Goal: Navigation & Orientation: Find specific page/section

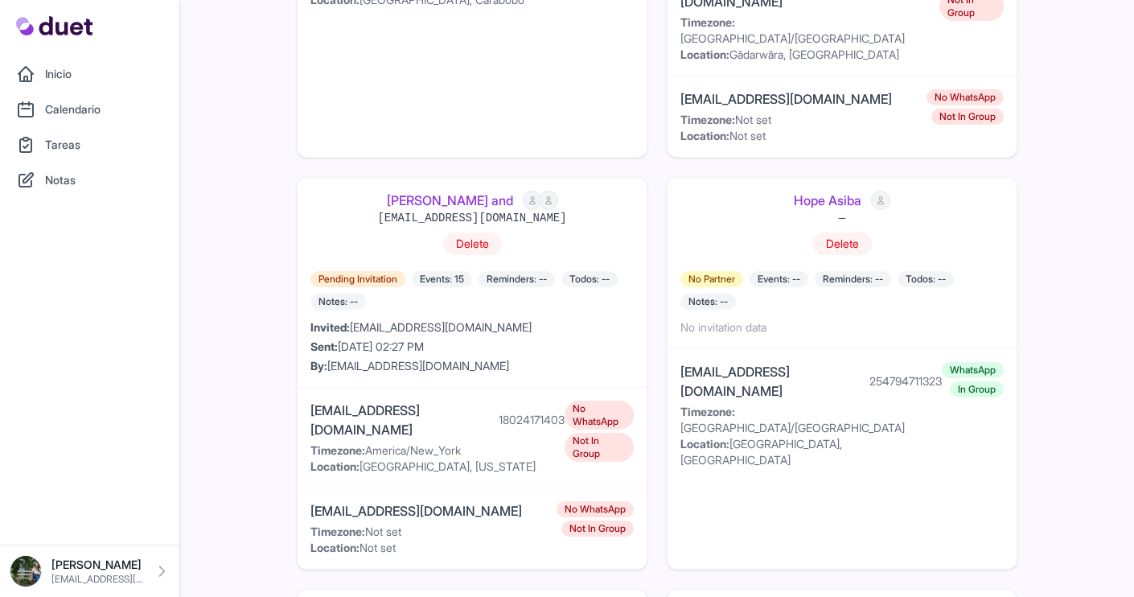
scroll to position [1593, 0]
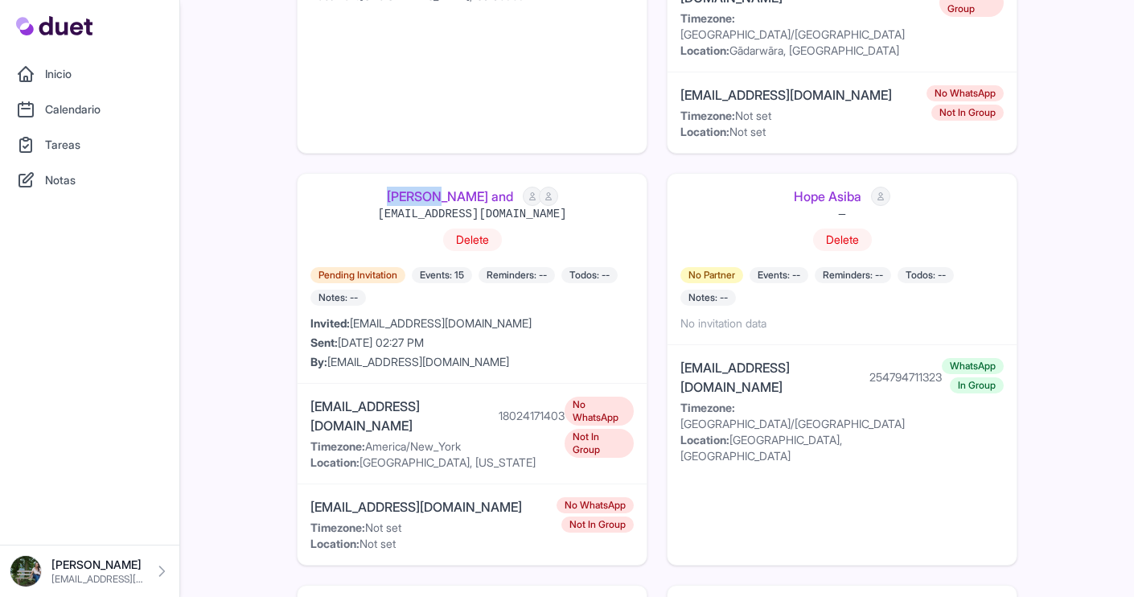
drag, startPoint x: 401, startPoint y: 62, endPoint x: 462, endPoint y: 67, distance: 60.5
click at [462, 187] on div "Cayleen and 120363422999771789@g.us Delete" at bounding box center [471, 222] width 323 height 71
copy link "Cayleen"
drag, startPoint x: 396, startPoint y: 360, endPoint x: 291, endPoint y: 360, distance: 104.6
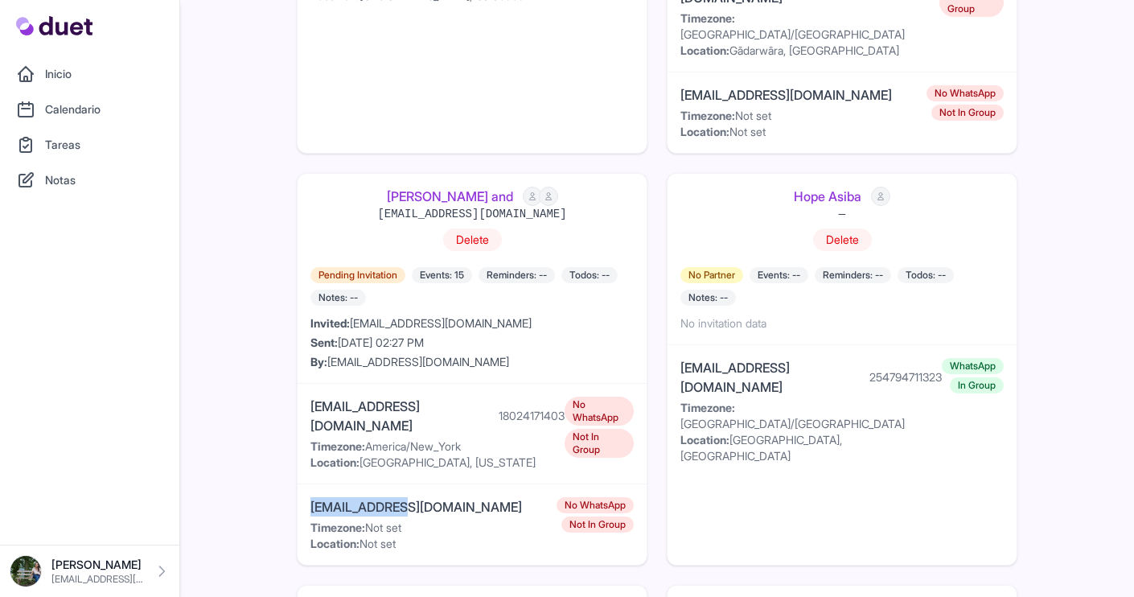
copy div "chapinarchery"
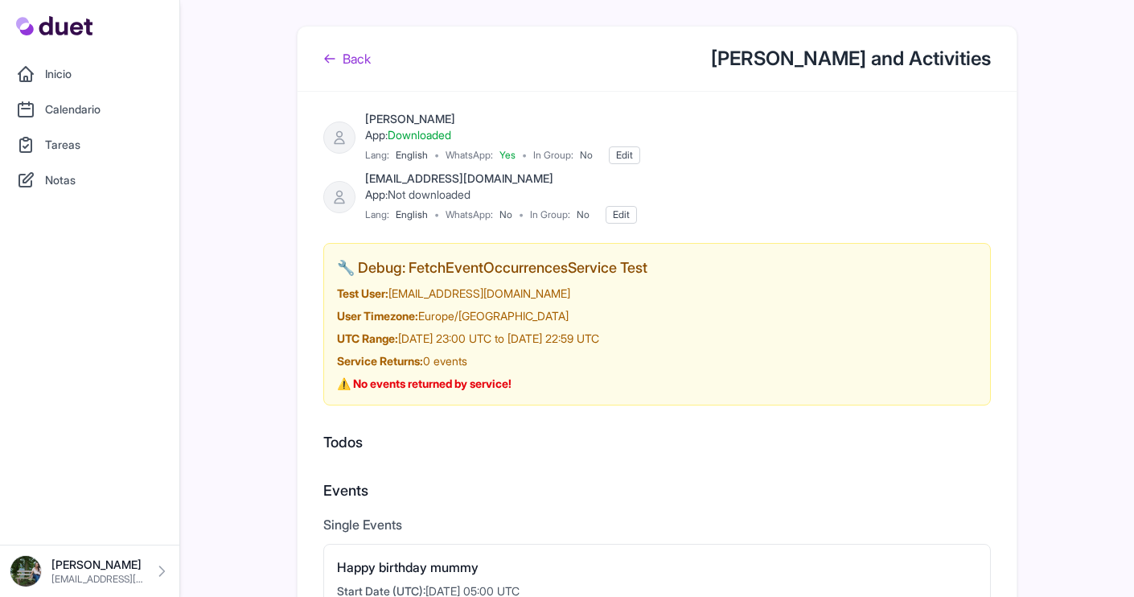
click at [360, 57] on link "Back" at bounding box center [346, 58] width 47 height 19
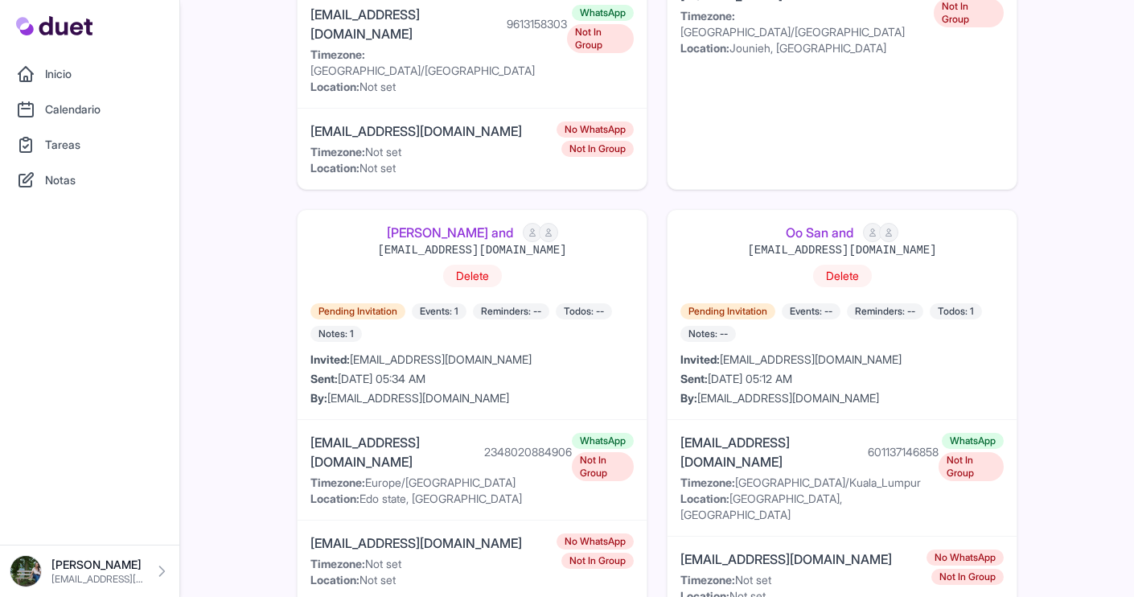
scroll to position [293, 0]
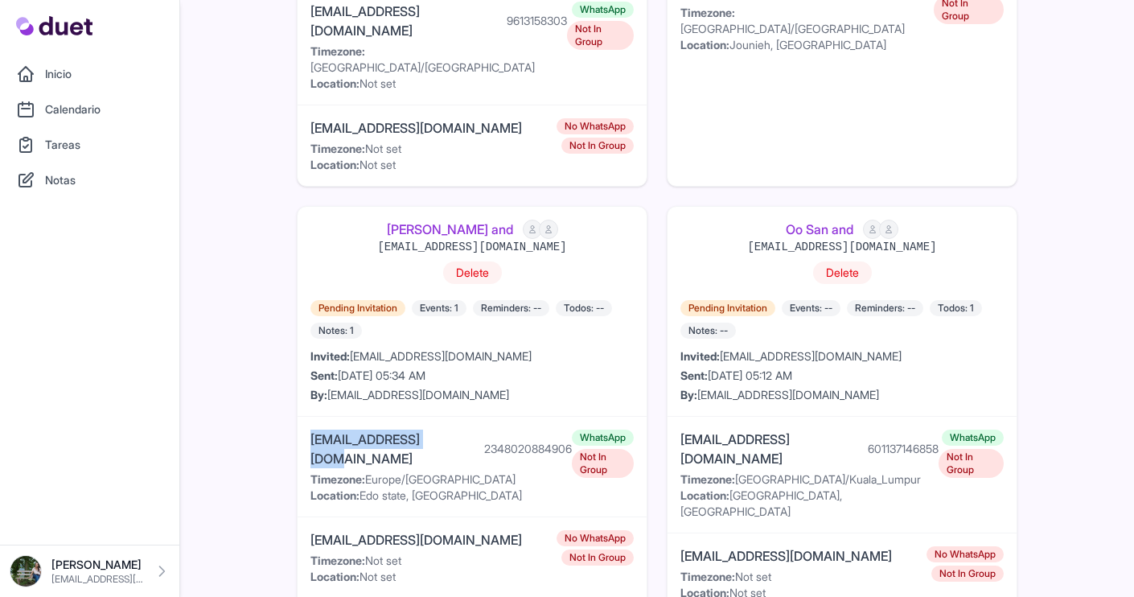
drag, startPoint x: 458, startPoint y: 400, endPoint x: 312, endPoint y: 399, distance: 146.4
click at [312, 430] on div "[EMAIL_ADDRESS][DOMAIN_NAME] 2348020884906" at bounding box center [440, 449] width 261 height 39
copy div "[EMAIL_ADDRESS][DOMAIN_NAME]"
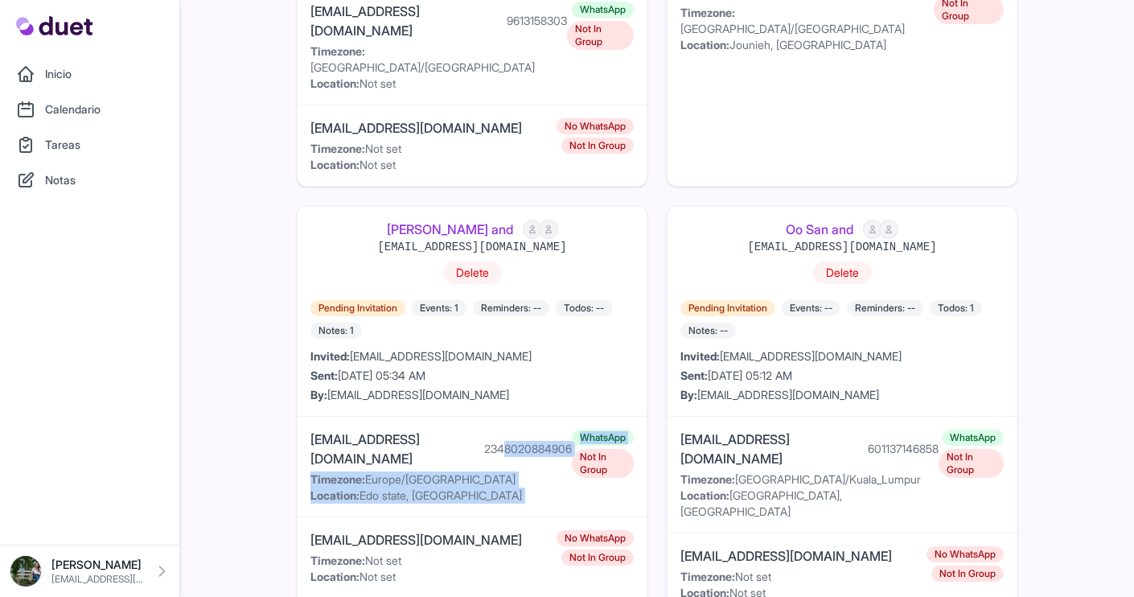
drag, startPoint x: 486, startPoint y: 404, endPoint x: 557, endPoint y: 403, distance: 71.6
click at [557, 417] on div "dd5862008@gmail.com 2348020884906 Timezone: Europe/Lisbon Location: Edo state, …" at bounding box center [472, 467] width 349 height 101
click at [532, 441] on div "2348020884906" at bounding box center [528, 449] width 88 height 16
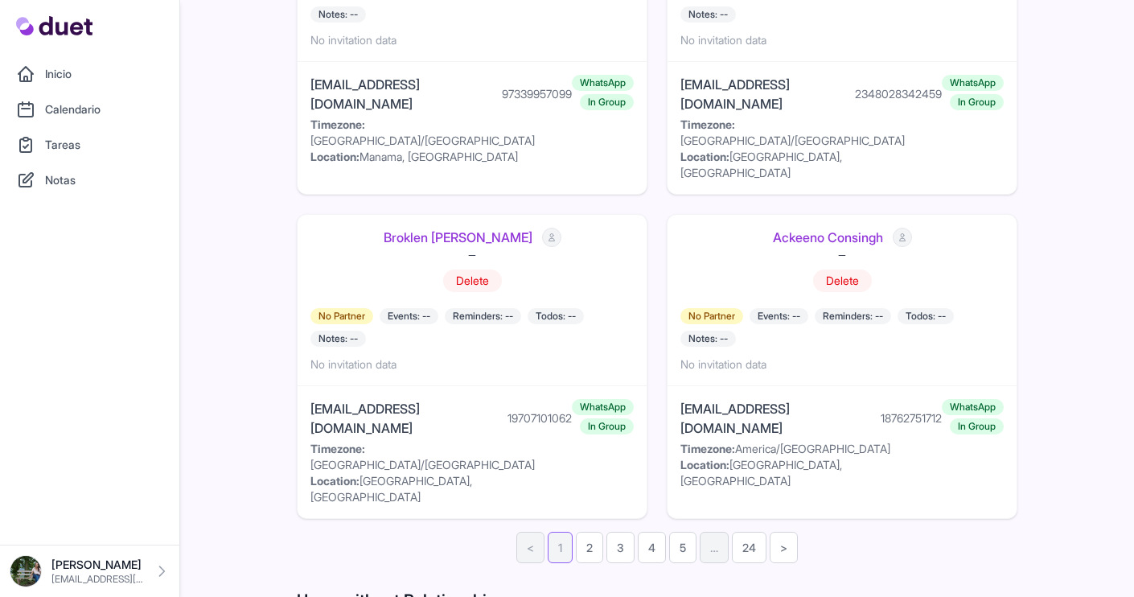
scroll to position [3570, 0]
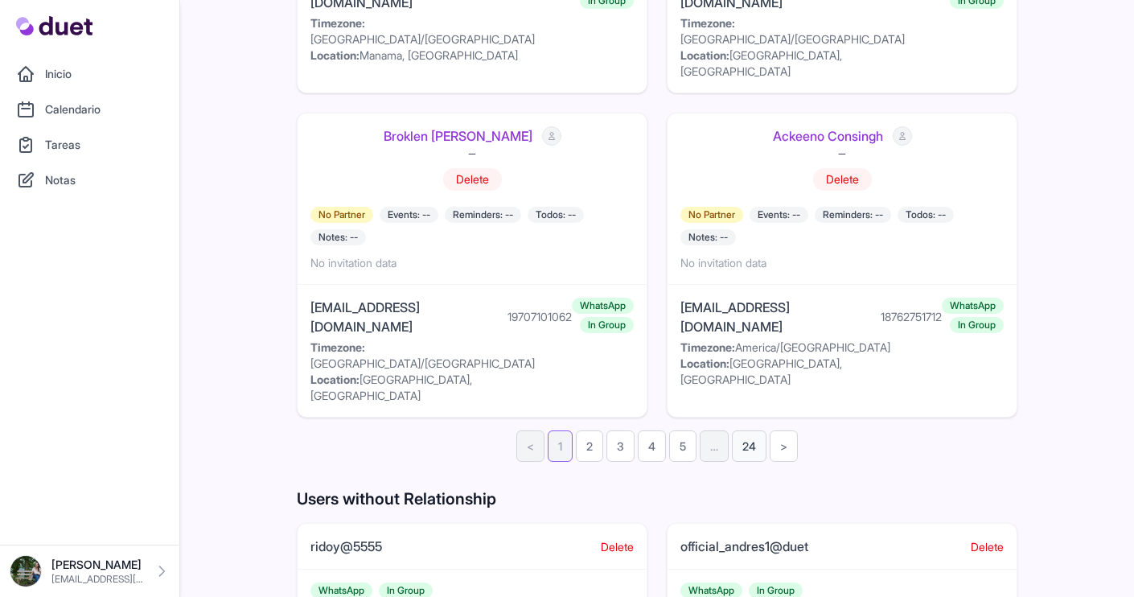
click at [746, 430] on link "24" at bounding box center [749, 445] width 35 height 31
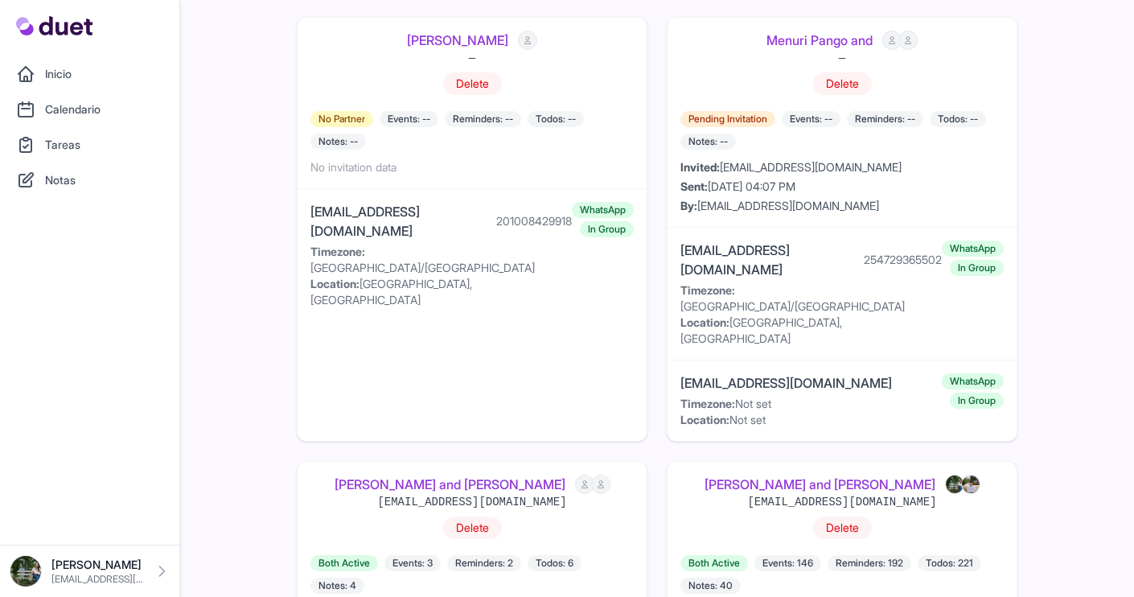
scroll to position [2291, 0]
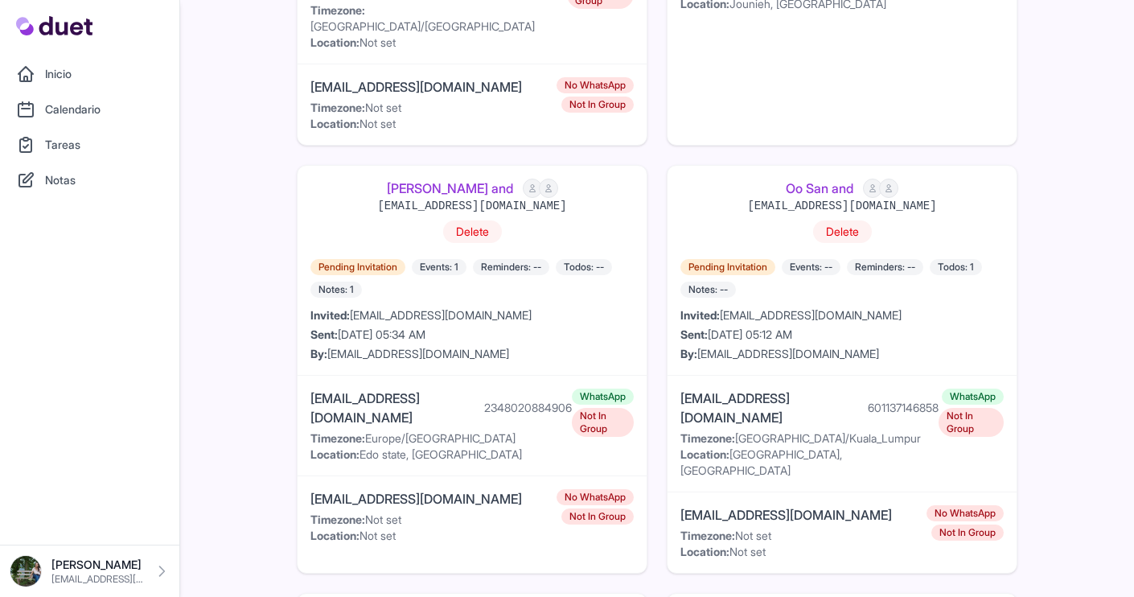
scroll to position [335, 0]
click at [489, 399] on div "2348020884906" at bounding box center [528, 407] width 88 height 16
copy div "2348020884906"
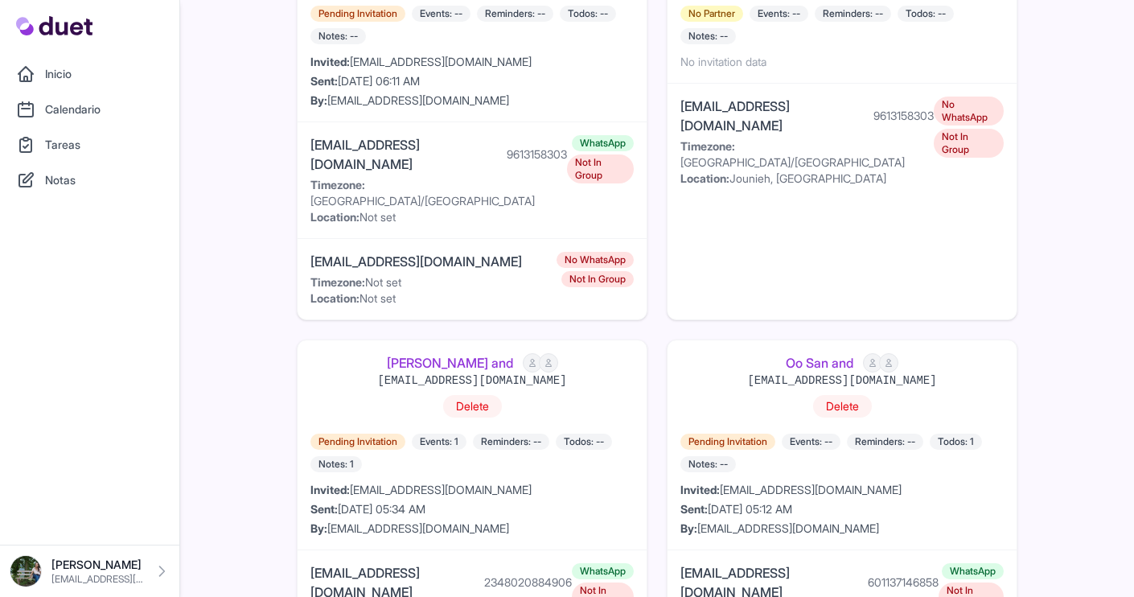
scroll to position [323, 0]
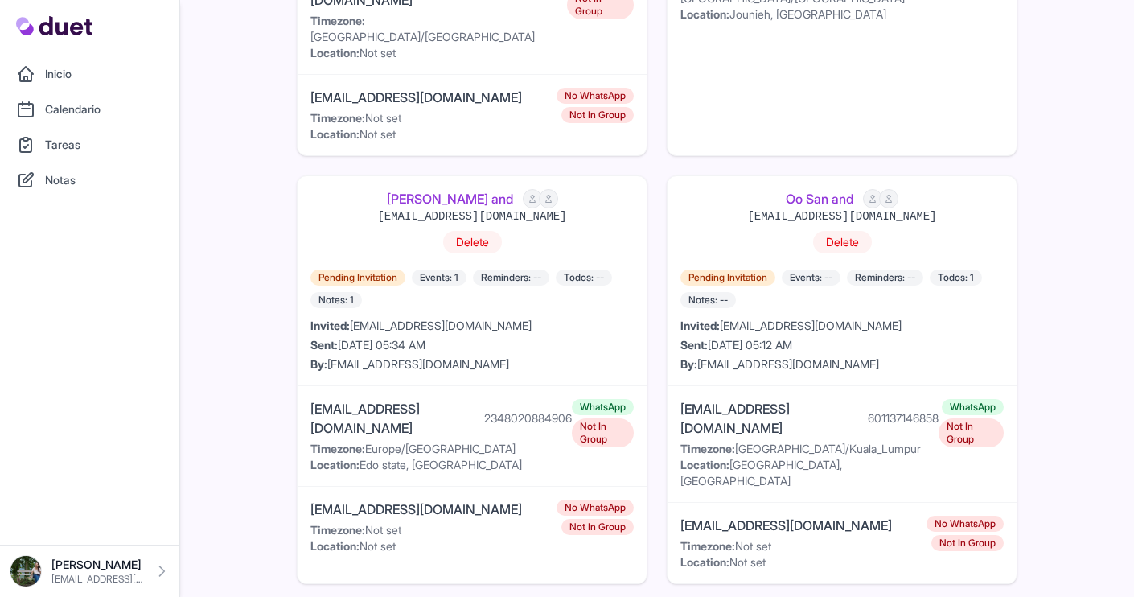
click at [489, 189] on link "Daniel Richard and" at bounding box center [450, 198] width 126 height 19
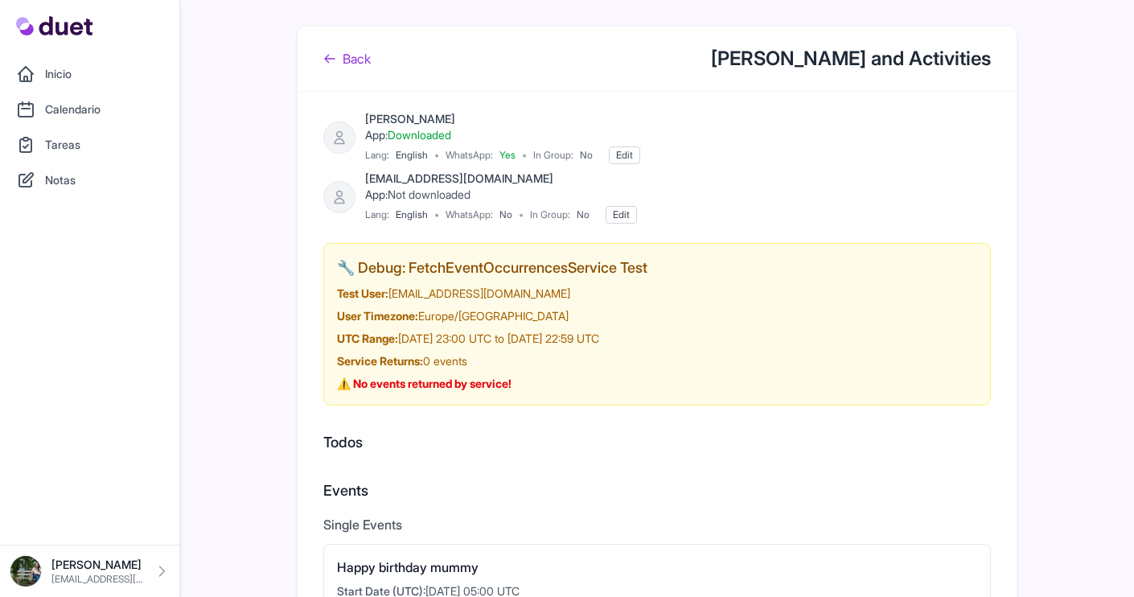
click at [338, 54] on link "Back" at bounding box center [346, 58] width 47 height 19
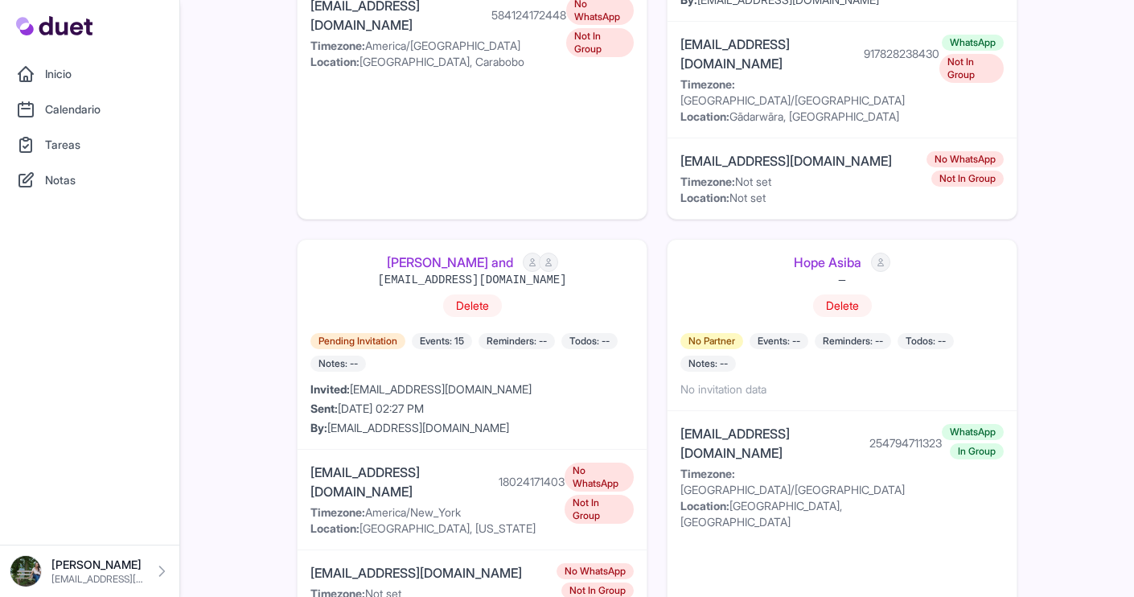
scroll to position [1528, 0]
click at [480, 252] on link "Cayleen and" at bounding box center [450, 261] width 126 height 19
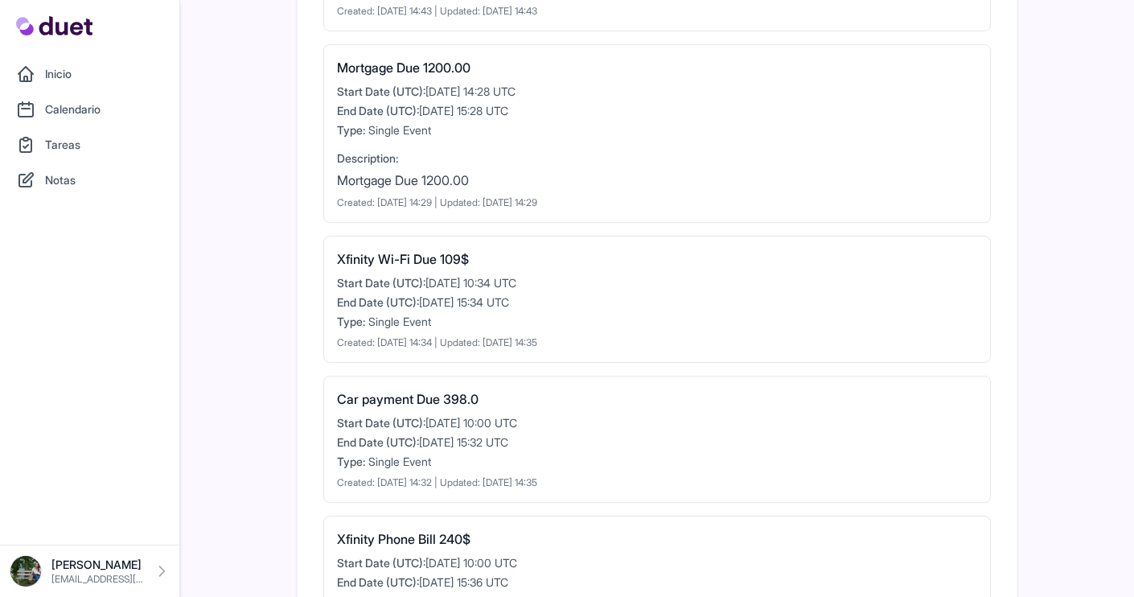
scroll to position [3847, 0]
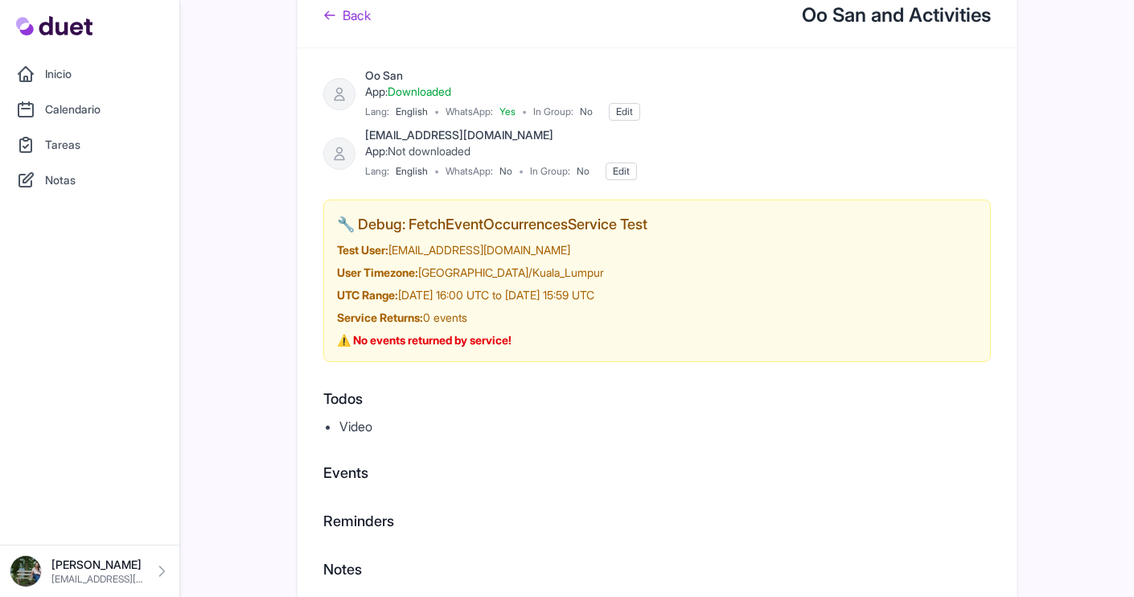
scroll to position [60, 0]
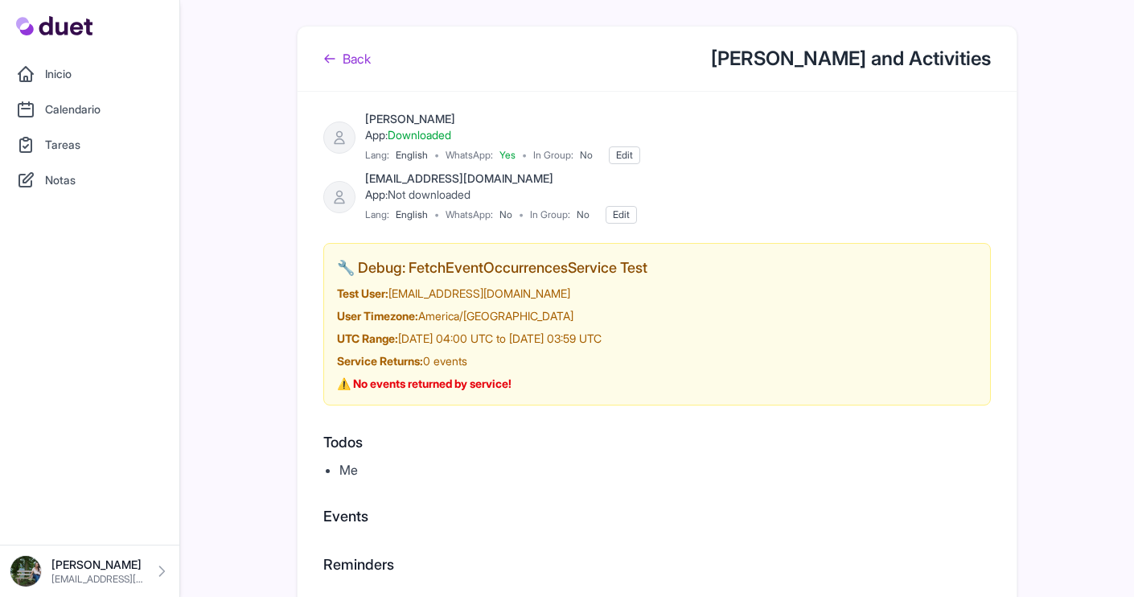
scroll to position [60, 0]
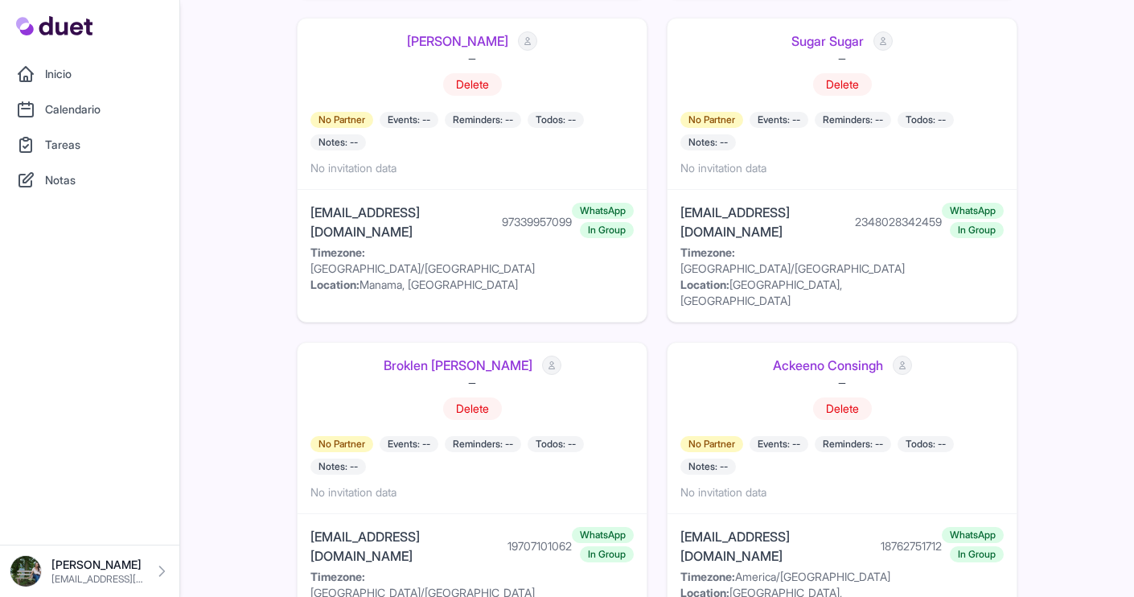
scroll to position [3348, 0]
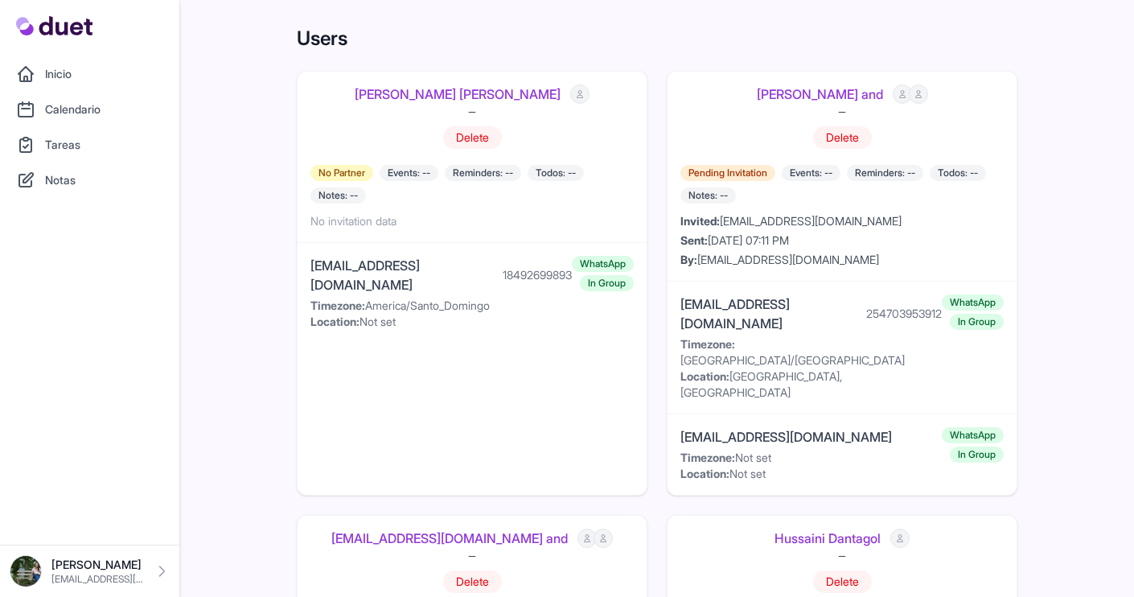
click at [123, 66] on link "Inicio" at bounding box center [90, 74] width 160 height 32
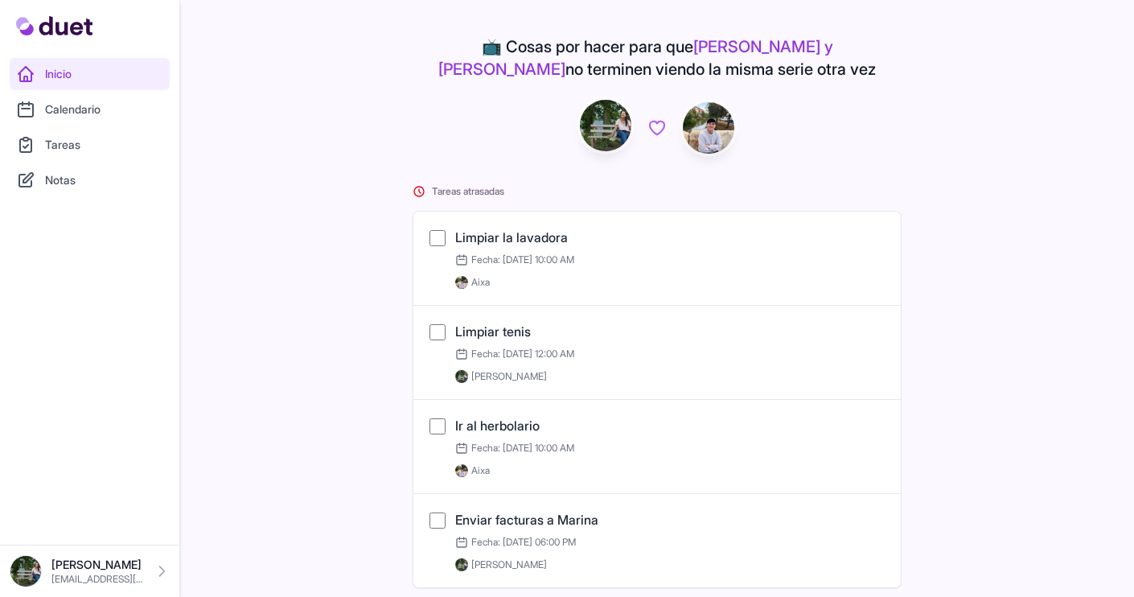
click at [120, 95] on link "Calendario" at bounding box center [90, 109] width 160 height 32
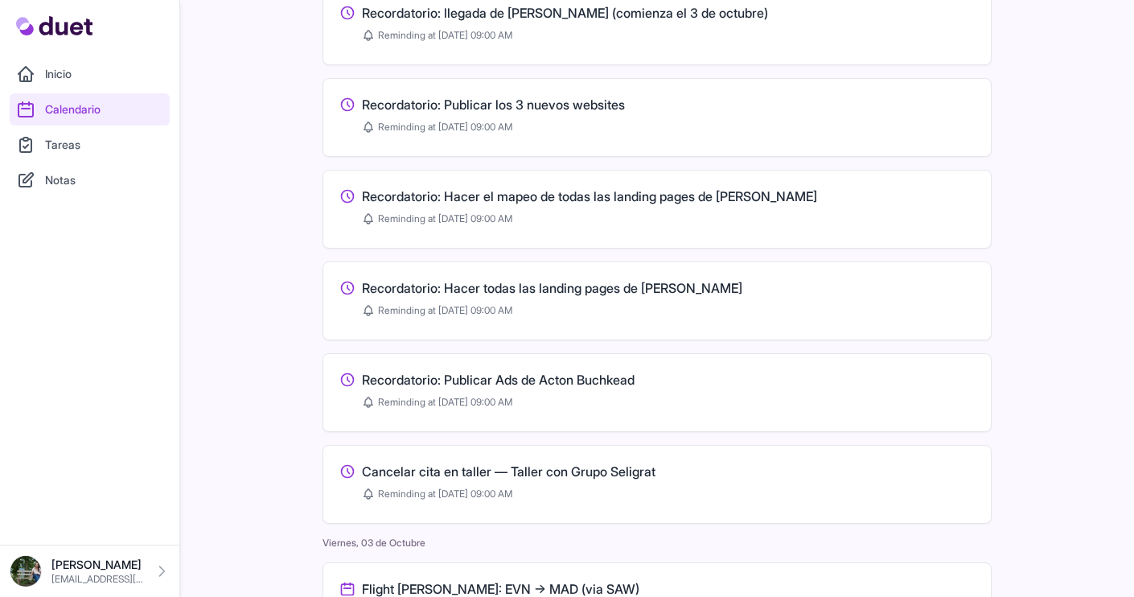
scroll to position [207, 0]
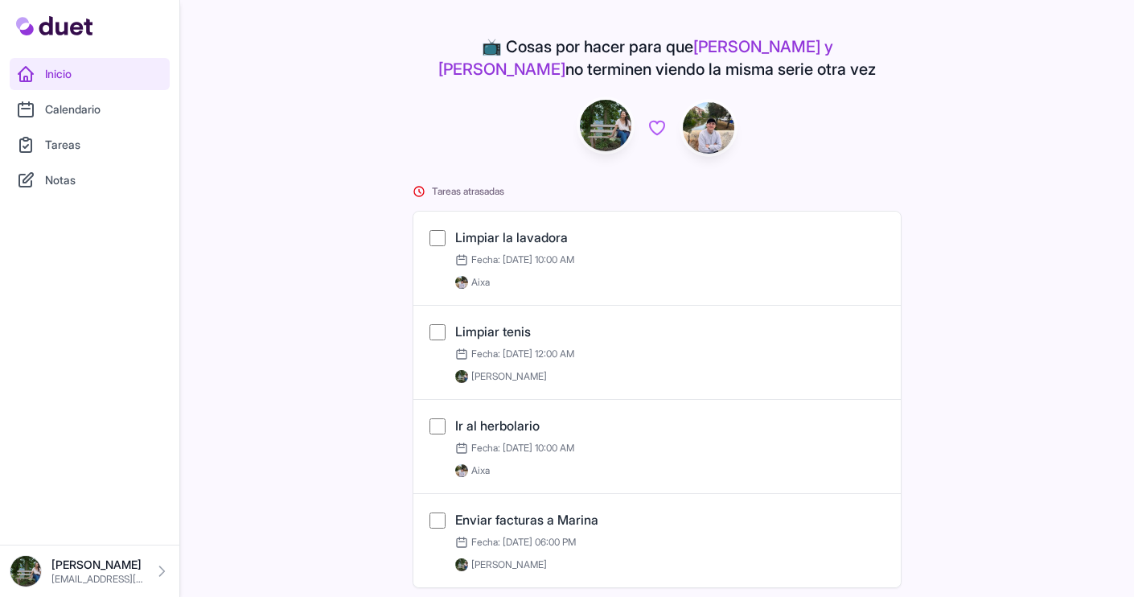
click at [124, 121] on link "Calendario" at bounding box center [90, 109] width 160 height 32
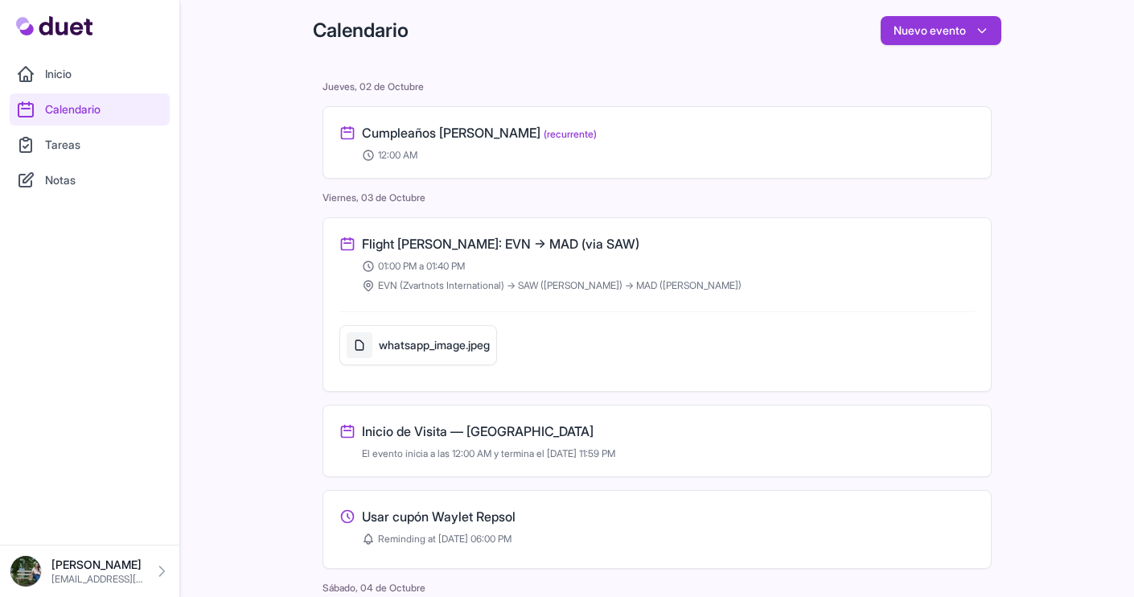
click at [405, 351] on h5 "whatsapp_image.jpeg" at bounding box center [434, 345] width 111 height 16
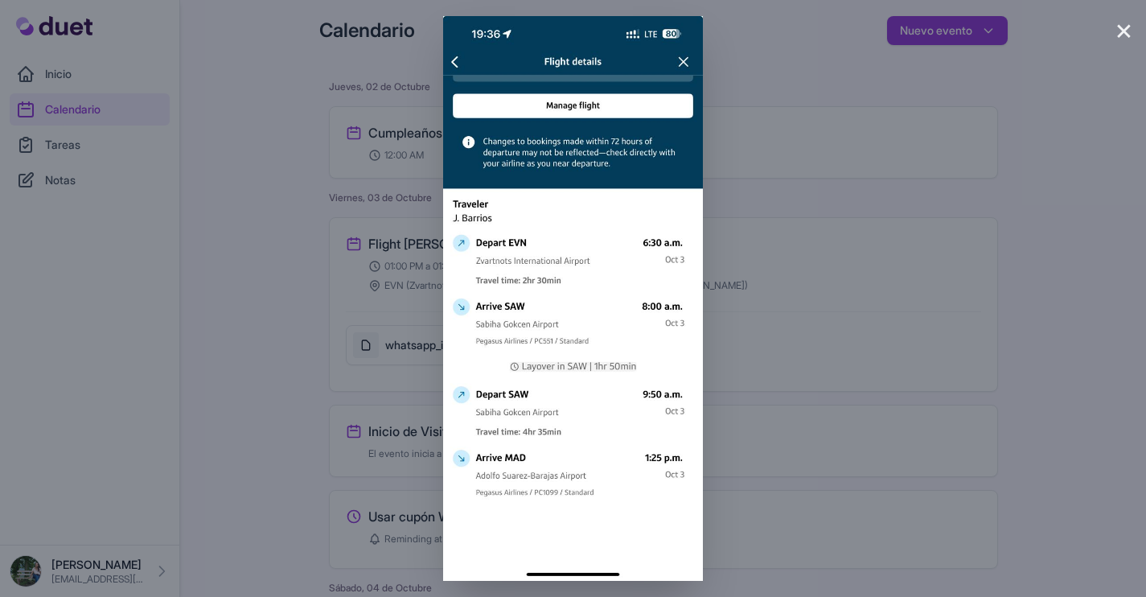
click at [321, 309] on div "×" at bounding box center [573, 298] width 1146 height 597
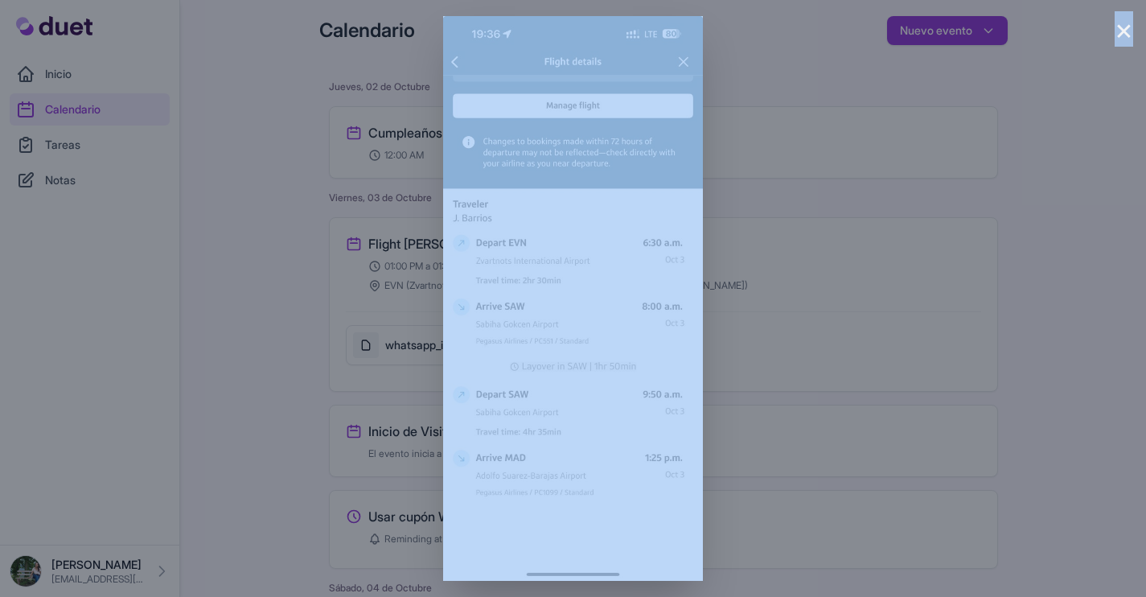
click at [321, 310] on div "×" at bounding box center [573, 298] width 1146 height 597
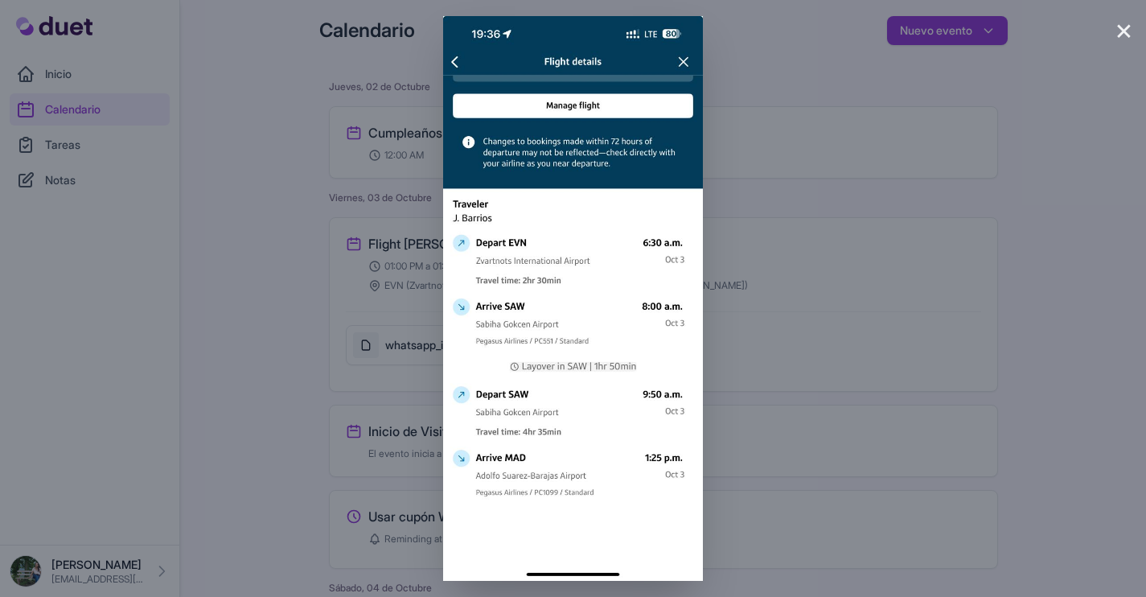
click at [1127, 31] on button "×" at bounding box center [1124, 29] width 19 height 32
